Goal: Task Accomplishment & Management: Use online tool/utility

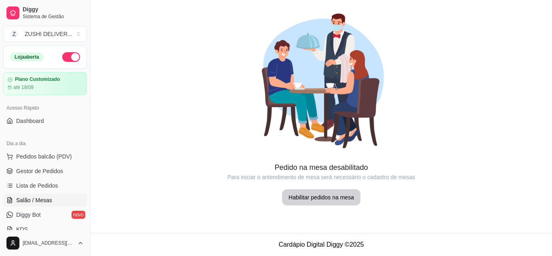
scroll to position [68, 0]
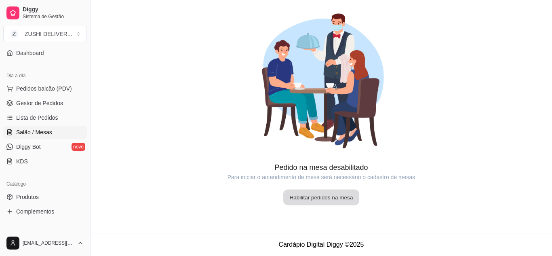
click at [335, 198] on button "Habilitar pedidos na mesa" at bounding box center [321, 198] width 76 height 16
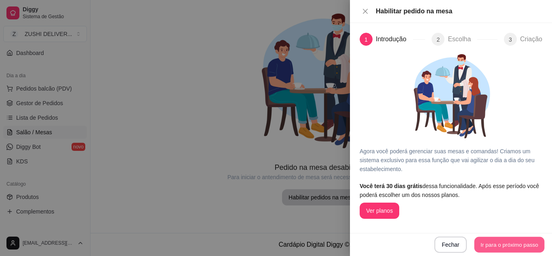
click at [509, 238] on button "Ir para o próximo passo" at bounding box center [509, 245] width 70 height 16
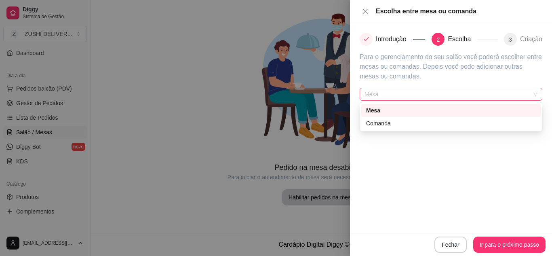
click at [482, 97] on span "Mesa" at bounding box center [450, 94] width 173 height 12
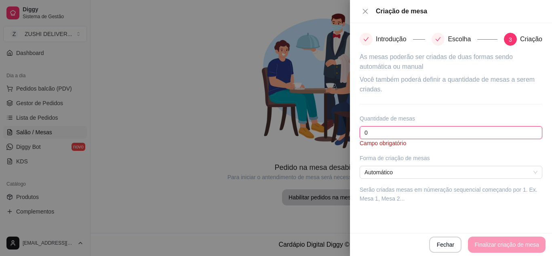
click at [407, 130] on input "0" at bounding box center [451, 132] width 183 height 13
click at [439, 38] on icon "check" at bounding box center [438, 39] width 6 height 6
click at [379, 128] on input "0" at bounding box center [451, 132] width 183 height 13
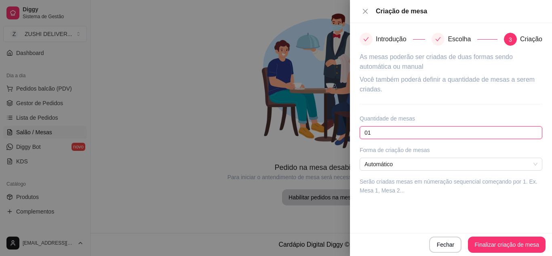
type input "0"
click at [407, 165] on span "Automático" at bounding box center [450, 164] width 173 height 12
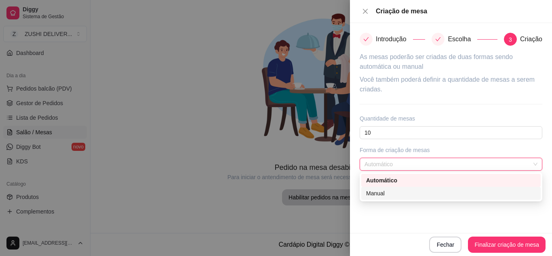
click at [394, 194] on div "Manual" at bounding box center [451, 193] width 170 height 9
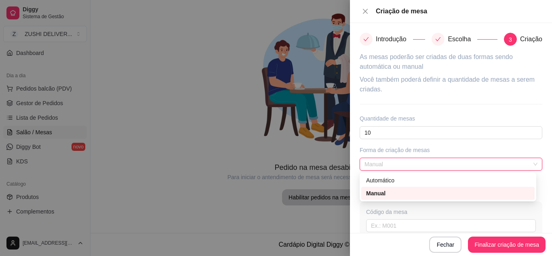
click at [440, 162] on span "Manual" at bounding box center [450, 164] width 173 height 12
click at [417, 181] on div "Automático" at bounding box center [448, 180] width 164 height 9
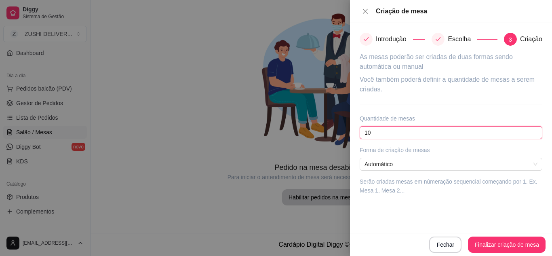
click at [410, 133] on input "10" at bounding box center [451, 132] width 183 height 13
type input "1"
type input "20"
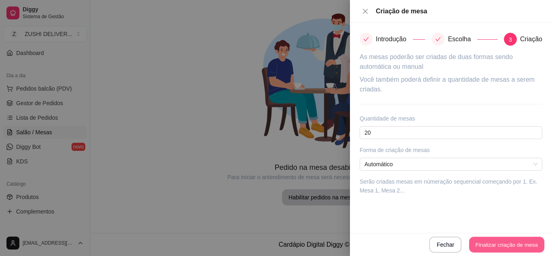
click at [508, 245] on button "Finalizar criação de mesa" at bounding box center [506, 245] width 75 height 16
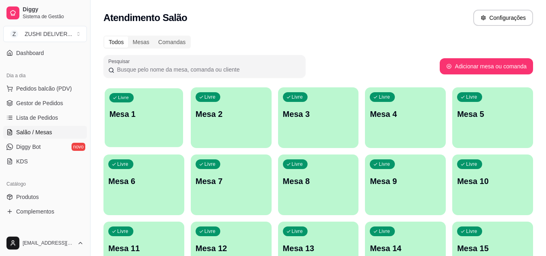
click at [173, 110] on p "Mesa 1" at bounding box center [144, 114] width 69 height 11
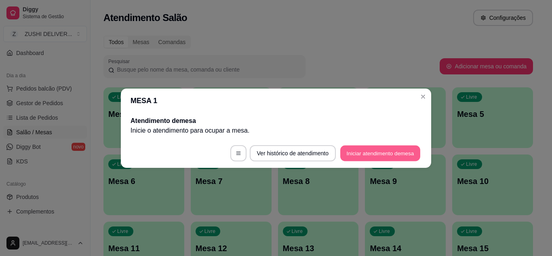
click at [379, 153] on button "Iniciar atendimento de mesa" at bounding box center [380, 153] width 80 height 16
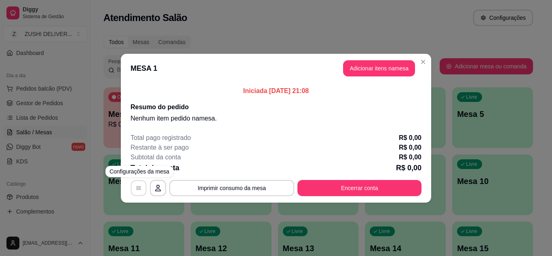
click at [141, 189] on icon "button" at bounding box center [138, 188] width 6 height 6
click at [155, 189] on icon "button" at bounding box center [158, 188] width 6 height 6
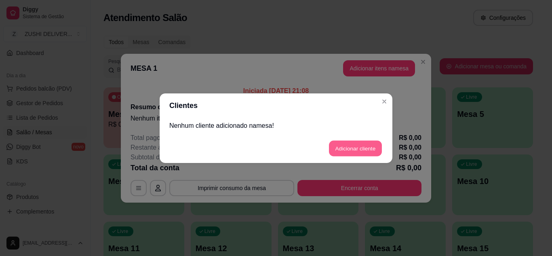
click at [361, 145] on button "Adicionar cliente" at bounding box center [355, 148] width 53 height 16
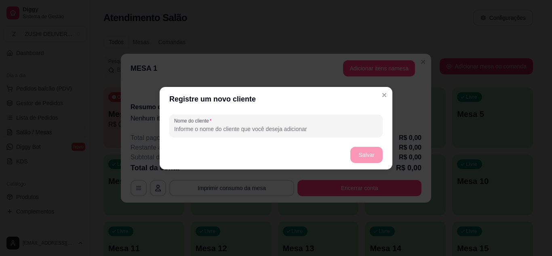
click at [234, 127] on input "Nome do cliente" at bounding box center [276, 129] width 204 height 8
type input "Jenifer"
click at [371, 154] on button "Salvar" at bounding box center [366, 155] width 32 height 16
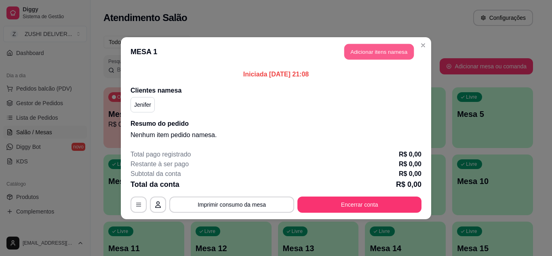
click at [361, 46] on button "Adicionar itens na mesa" at bounding box center [378, 52] width 69 height 16
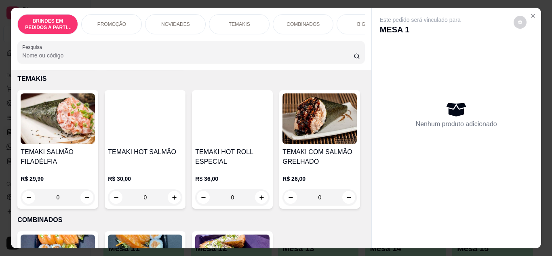
scroll to position [446, 0]
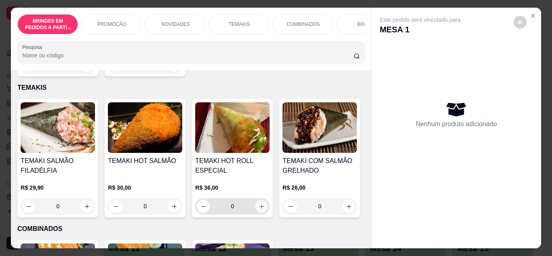
click at [259, 203] on icon "increase-product-quantity" at bounding box center [262, 206] width 6 height 6
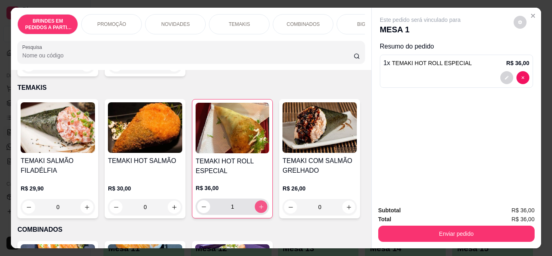
click at [258, 204] on icon "increase-product-quantity" at bounding box center [261, 207] width 6 height 6
type input "2"
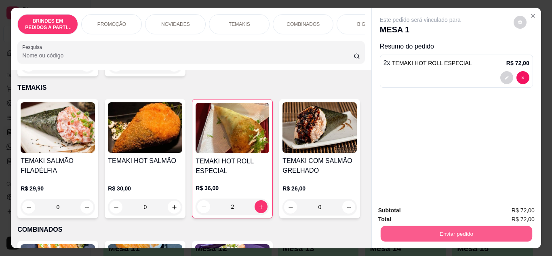
click at [449, 227] on button "Enviar pedido" at bounding box center [456, 234] width 152 height 16
click at [442, 230] on button "Enviar pedido" at bounding box center [456, 233] width 156 height 16
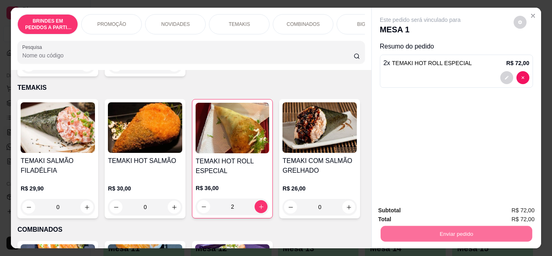
click at [494, 208] on button "Sim, quero registrar" at bounding box center [506, 210] width 58 height 15
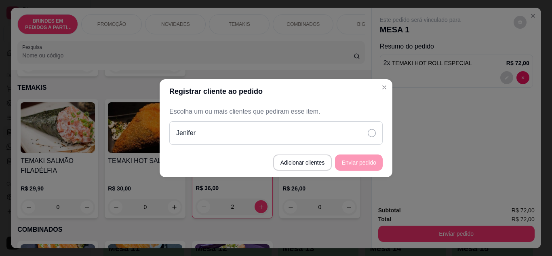
click at [305, 133] on div "Jenifer" at bounding box center [275, 132] width 213 height 23
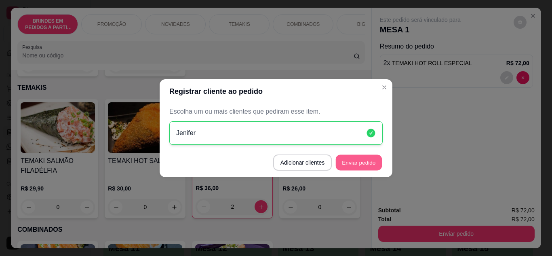
click at [374, 166] on button "Enviar pedido" at bounding box center [359, 162] width 46 height 16
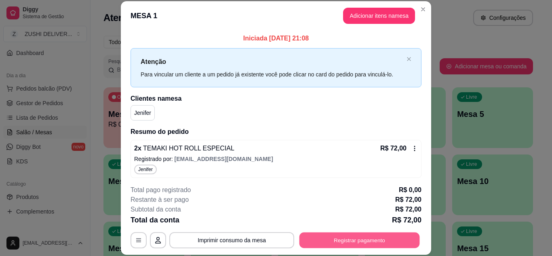
click at [336, 234] on button "Registrar pagamento" at bounding box center [359, 240] width 120 height 16
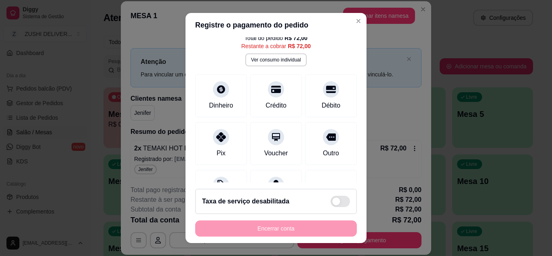
scroll to position [40, 0]
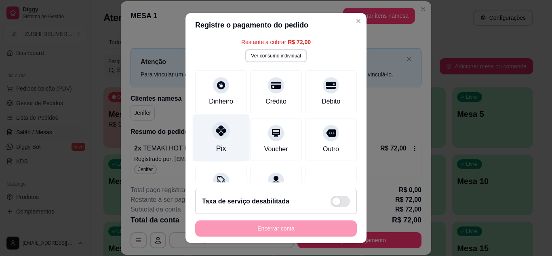
click at [234, 134] on div "Pix" at bounding box center [221, 137] width 57 height 47
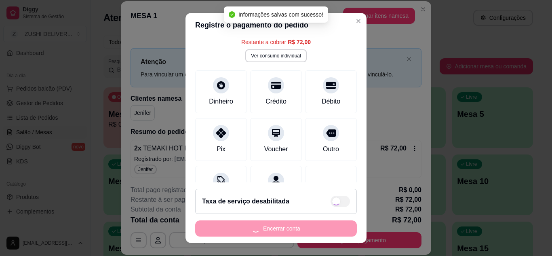
type input "R$ 0,00"
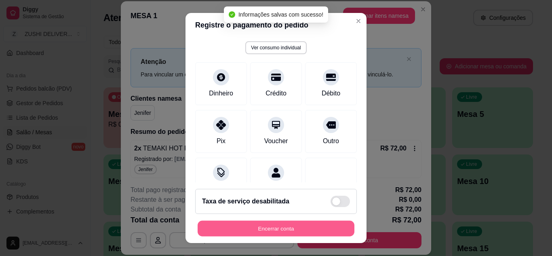
click at [291, 227] on button "Encerrar conta" at bounding box center [276, 229] width 157 height 16
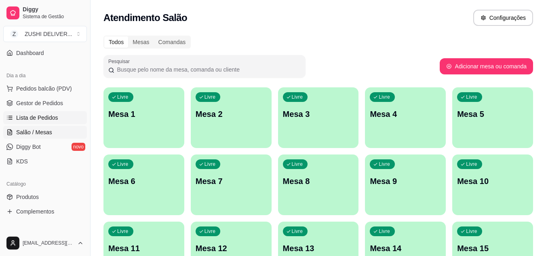
click at [51, 120] on span "Lista de Pedidos" at bounding box center [37, 118] width 42 height 8
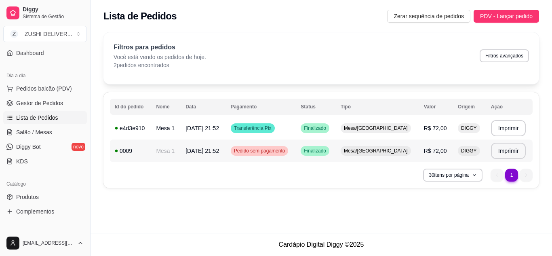
click at [263, 158] on td "Pedido sem pagamento" at bounding box center [261, 150] width 70 height 23
click at [275, 133] on div "Transferência Pix" at bounding box center [253, 128] width 44 height 10
click at [219, 152] on span "[DATE] 21:52" at bounding box center [202, 150] width 34 height 6
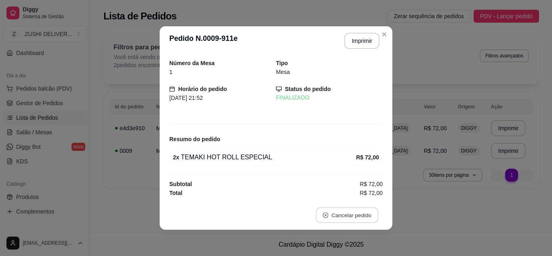
click at [337, 212] on button "Cancelar pedido" at bounding box center [347, 215] width 63 height 16
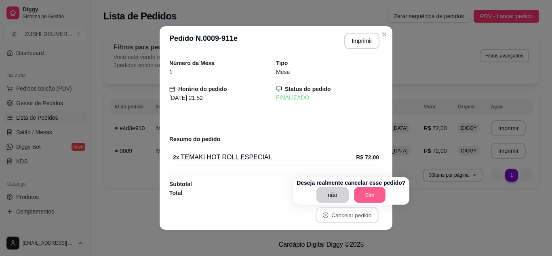
click at [356, 191] on button "Sim" at bounding box center [370, 195] width 32 height 16
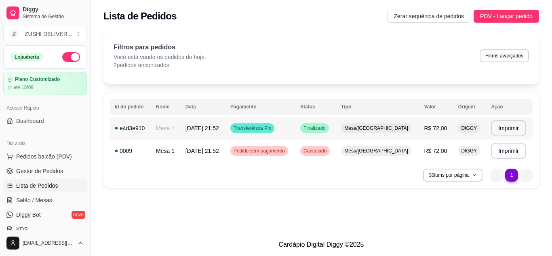
click at [196, 129] on span "[DATE] 21:52" at bounding box center [202, 128] width 34 height 6
click at [53, 173] on span "Gestor de Pedidos" at bounding box center [39, 171] width 47 height 8
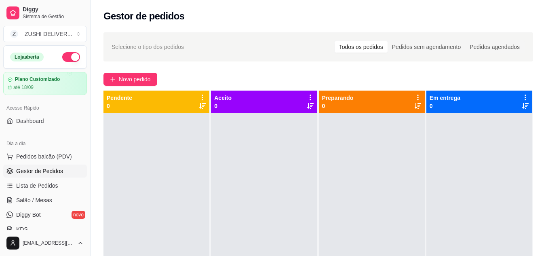
click at [197, 73] on div "Novo pedido" at bounding box center [318, 79] width 430 height 13
